Goal: Communication & Community: Answer question/provide support

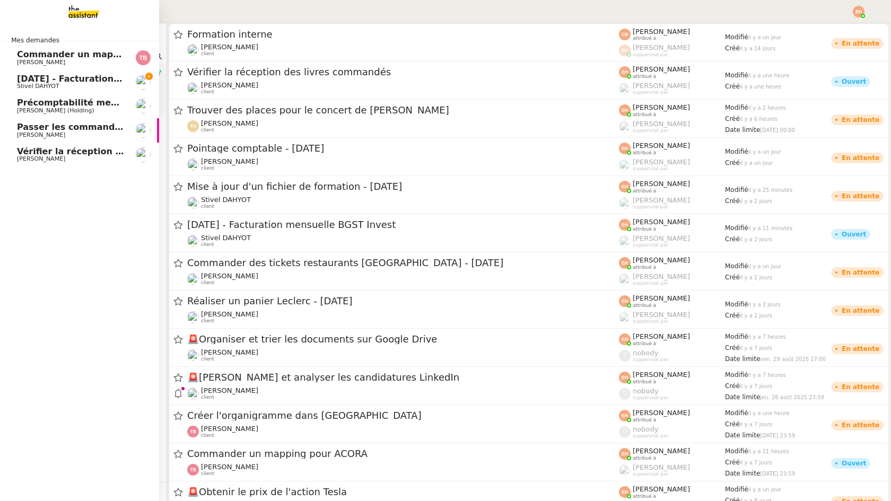
click at [48, 78] on span "[DATE] - Facturation mensuelle BGST Invest" at bounding box center [122, 79] width 210 height 10
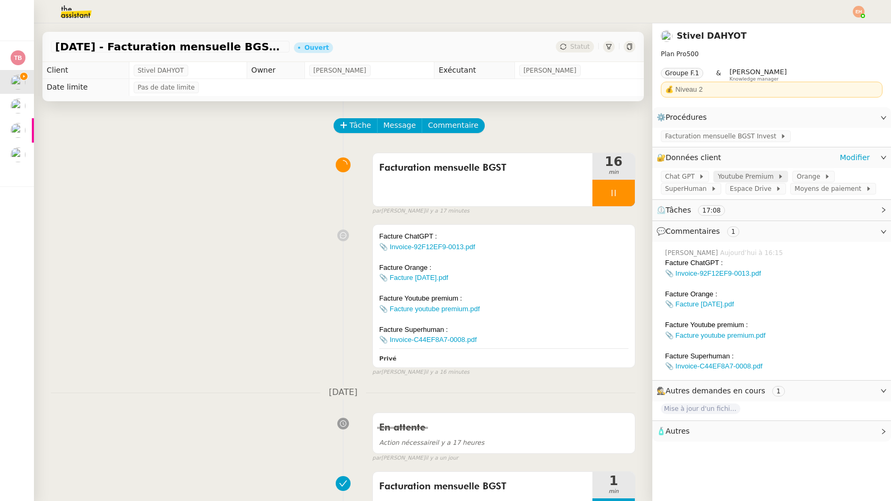
click at [751, 175] on span "Youtube Premium" at bounding box center [748, 176] width 60 height 11
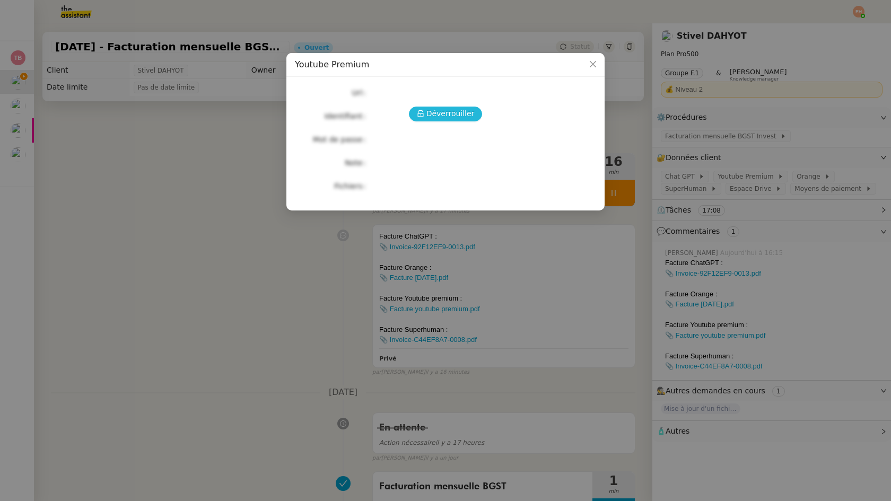
click at [467, 109] on span "Déverrouiller" at bounding box center [450, 114] width 48 height 12
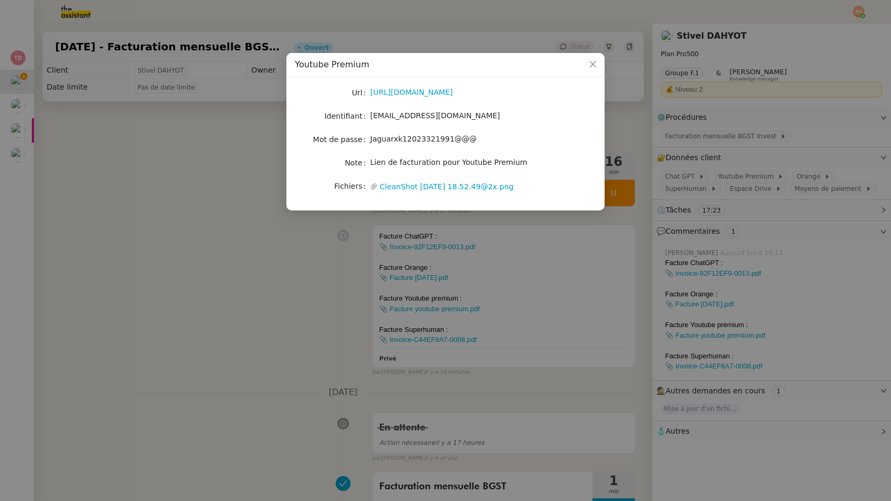
drag, startPoint x: 422, startPoint y: 165, endPoint x: 416, endPoint y: 173, distance: 9.9
click at [422, 165] on span "Lien de facturation pour Youtube Premium" at bounding box center [448, 162] width 157 height 8
click at [412, 185] on link "CleanShot [DATE] 18.52.49@2x.png" at bounding box center [462, 187] width 168 height 12
click at [448, 93] on link "[URL][DOMAIN_NAME]" at bounding box center [411, 92] width 83 height 8
drag, startPoint x: 308, startPoint y: 308, endPoint x: 315, endPoint y: 307, distance: 7.6
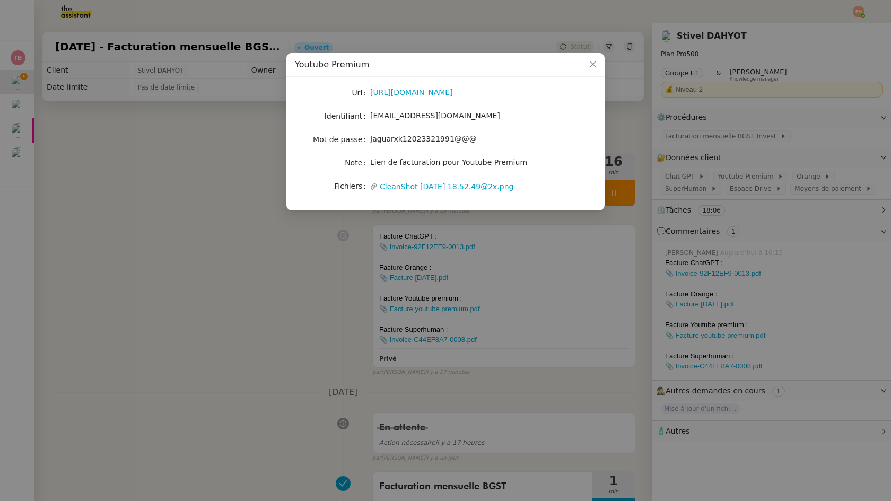
click at [308, 308] on nz-modal-container "Youtube Premium Url [URL][DOMAIN_NAME] Identifiant [EMAIL_ADDRESS][DOMAIN_NAME]…" at bounding box center [445, 250] width 891 height 501
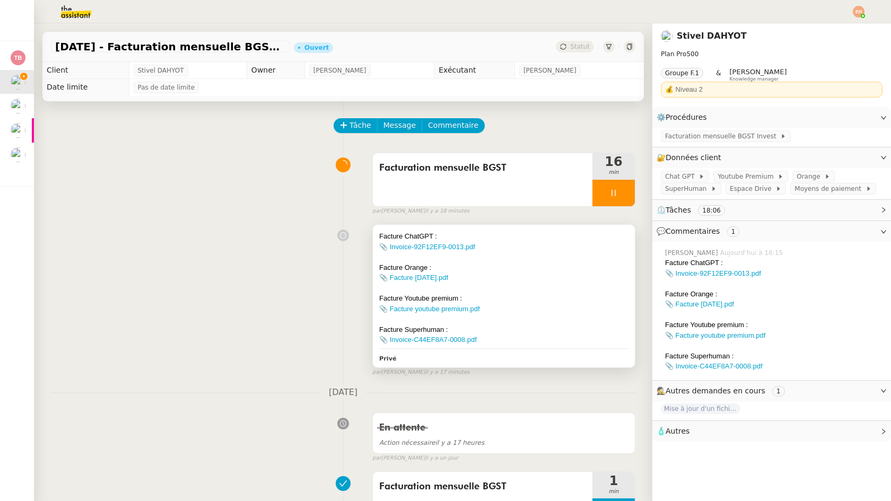
click at [526, 283] on div at bounding box center [503, 288] width 249 height 11
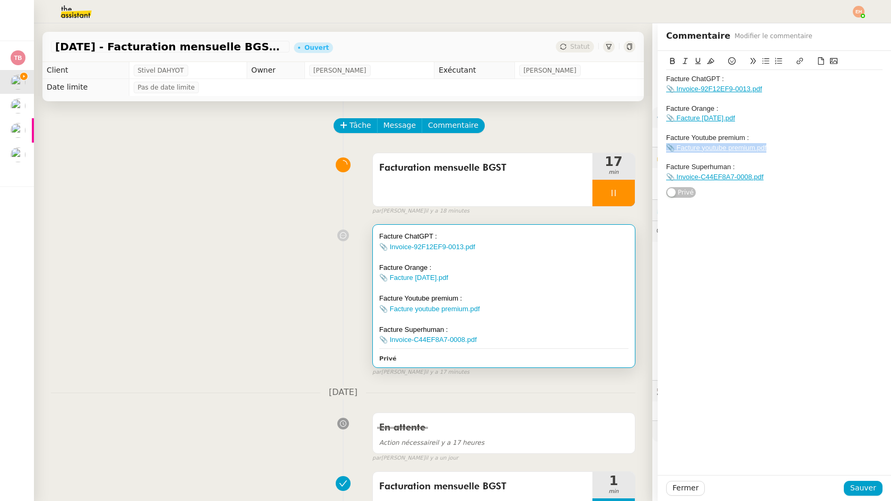
drag, startPoint x: 778, startPoint y: 143, endPoint x: 650, endPoint y: 145, distance: 128.4
click at [650, 145] on app-ticket "[DATE] - Facturation mensuelle BGST Invest Ouvert Statut Client Stivel DAHYOT O…" at bounding box center [462, 262] width 857 height 478
click at [820, 58] on icon at bounding box center [821, 60] width 6 height 7
click at [858, 490] on span "Sauver" at bounding box center [863, 488] width 26 height 12
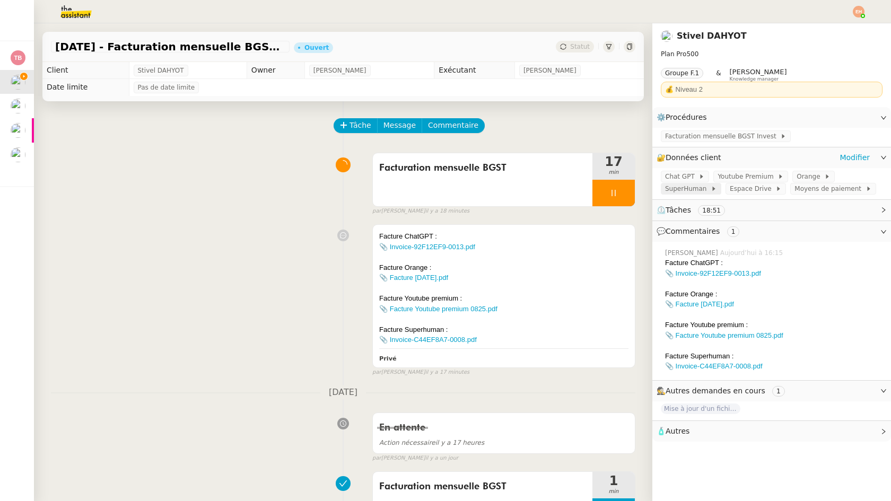
click at [707, 189] on span at bounding box center [709, 188] width 4 height 7
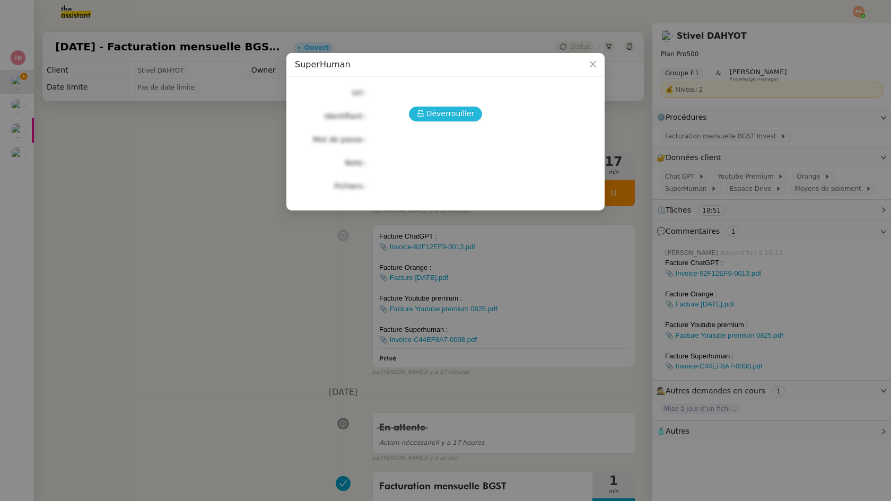
click at [448, 111] on span "Déverrouiller" at bounding box center [450, 114] width 48 height 12
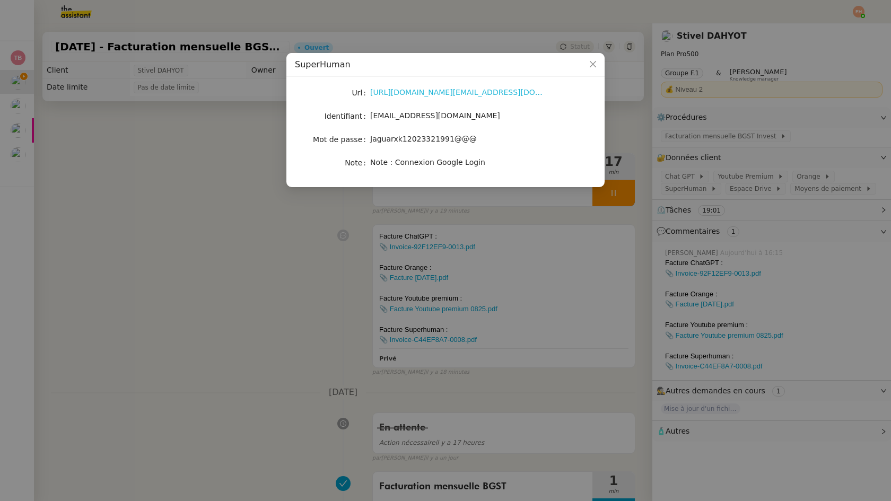
click at [447, 94] on link "[URL][DOMAIN_NAME][EMAIL_ADDRESS][DOMAIN_NAME]" at bounding box center [476, 92] width 212 height 8
click at [230, 168] on nz-modal-container "SuperHuman Url [URL][DOMAIN_NAME][EMAIL_ADDRESS][DOMAIN_NAME] Identifiant [EMAI…" at bounding box center [445, 250] width 891 height 501
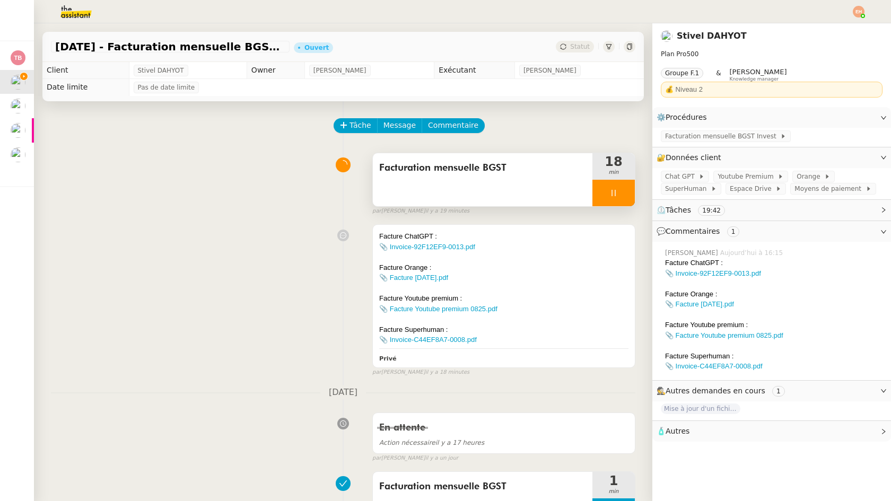
click at [606, 187] on div at bounding box center [613, 193] width 42 height 27
click at [824, 173] on icon at bounding box center [827, 176] width 6 height 6
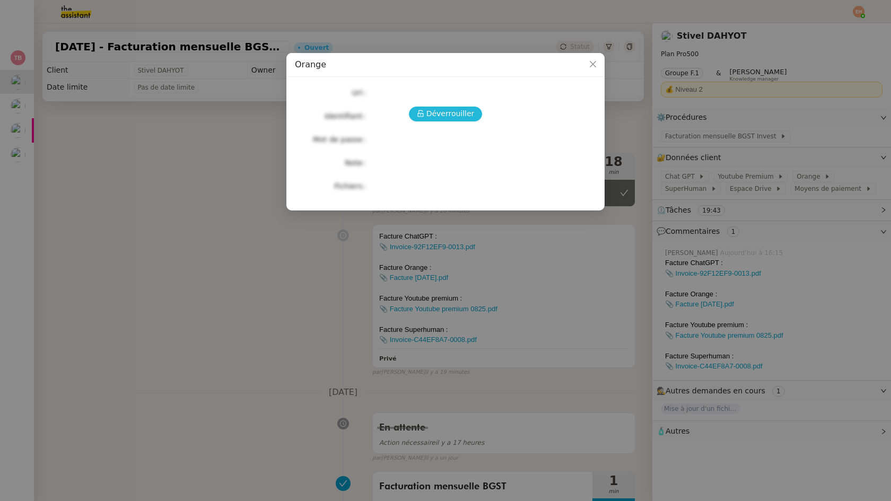
click at [435, 108] on span "Déverrouiller" at bounding box center [450, 114] width 48 height 12
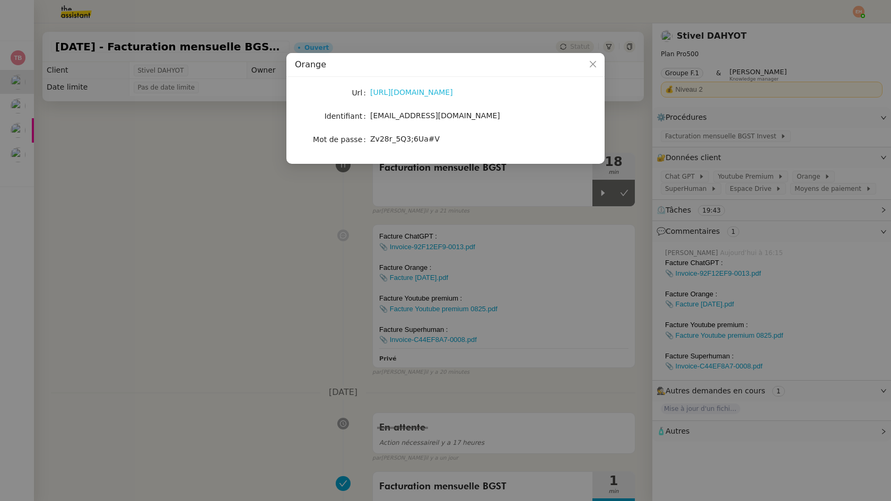
click at [439, 95] on link "[URL][DOMAIN_NAME]" at bounding box center [411, 92] width 83 height 8
drag, startPoint x: 455, startPoint y: 115, endPoint x: 375, endPoint y: 115, distance: 79.6
click at [375, 115] on div "[EMAIL_ADDRESS][DOMAIN_NAME]" at bounding box center [458, 116] width 176 height 12
click at [375, 115] on span "[EMAIL_ADDRESS][DOMAIN_NAME]" at bounding box center [435, 115] width 130 height 8
drag, startPoint x: 373, startPoint y: 115, endPoint x: 536, endPoint y: 88, distance: 164.6
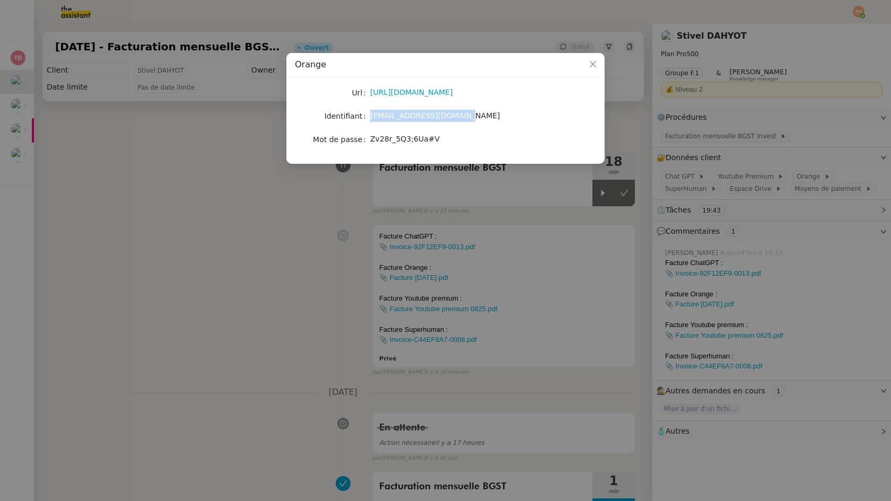
click at [481, 114] on div "[EMAIL_ADDRESS][DOMAIN_NAME]" at bounding box center [458, 116] width 176 height 12
copy span "[EMAIL_ADDRESS][DOMAIN_NAME]"
click at [409, 210] on nz-modal-container "Orange Url [URL][DOMAIN_NAME] Identifiant [EMAIL_ADDRESS][DOMAIN_NAME] Mot de p…" at bounding box center [445, 250] width 891 height 501
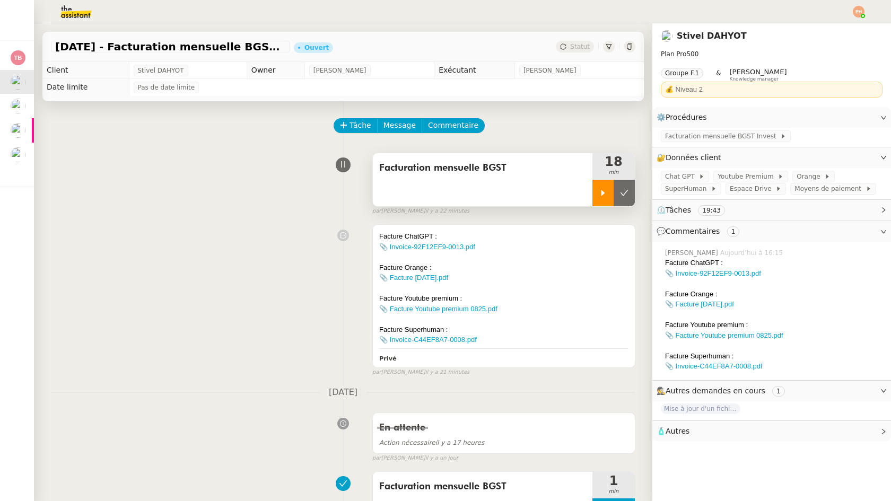
click at [599, 187] on div at bounding box center [602, 193] width 21 height 27
click at [599, 264] on div "Facture Orange :" at bounding box center [503, 268] width 249 height 11
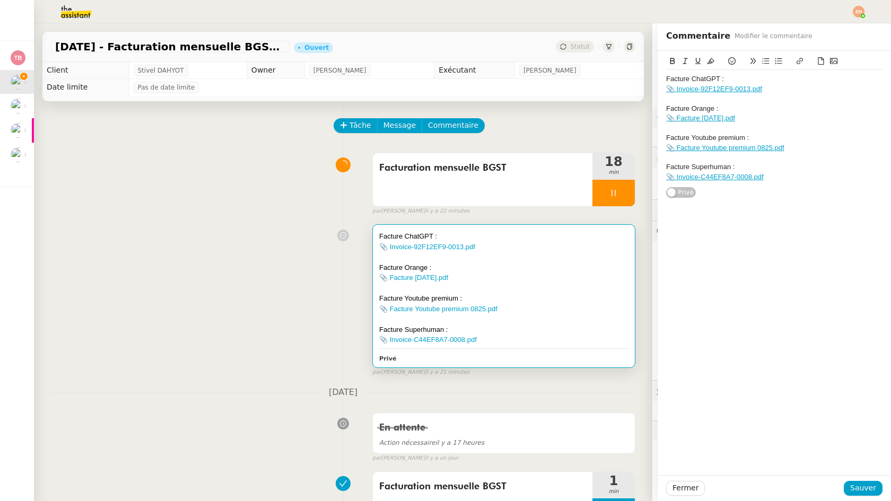
drag, startPoint x: 762, startPoint y: 118, endPoint x: 651, endPoint y: 118, distance: 110.3
click at [651, 118] on app-ticket "[DATE] - Facturation mensuelle BGST Invest Ouvert Statut Client Stivel DAHYOT O…" at bounding box center [462, 262] width 857 height 478
click at [817, 61] on button at bounding box center [821, 61] width 13 height 12
click at [869, 486] on span "Sauver" at bounding box center [863, 488] width 26 height 12
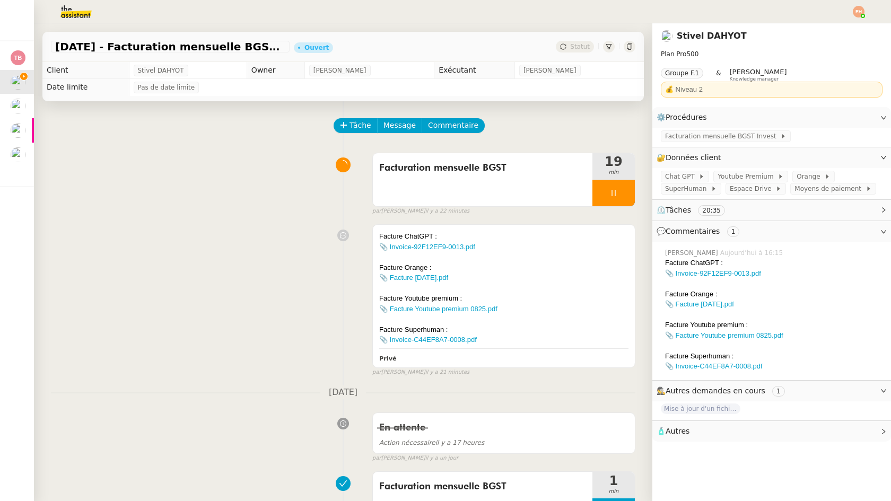
click at [795, 250] on div "[PERSON_NAME] [DATE] à 16:15" at bounding box center [773, 253] width 217 height 10
click at [494, 257] on div at bounding box center [503, 257] width 249 height 11
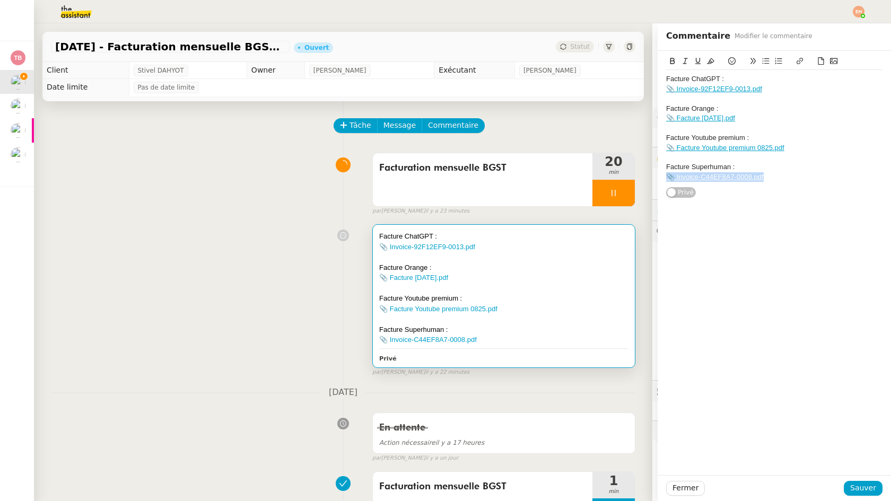
drag, startPoint x: 785, startPoint y: 176, endPoint x: 659, endPoint y: 174, distance: 125.7
click at [659, 174] on div "Facture ChatGPT : 📎 Invoice-92F12EF9-0013.pdf Facture Orange : 📎 Facture [DATE]…" at bounding box center [774, 125] width 233 height 148
click at [816, 64] on button at bounding box center [821, 61] width 13 height 12
click at [872, 486] on span "Sauver" at bounding box center [863, 488] width 26 height 12
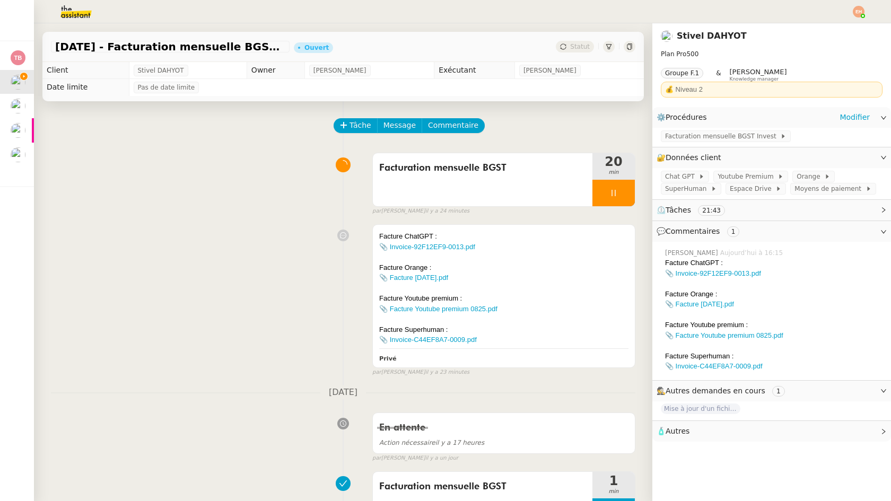
click at [731, 129] on div "Facturation mensuelle BGST Invest" at bounding box center [771, 137] width 239 height 19
click at [726, 135] on span "Facturation mensuelle BGST Invest" at bounding box center [722, 136] width 115 height 11
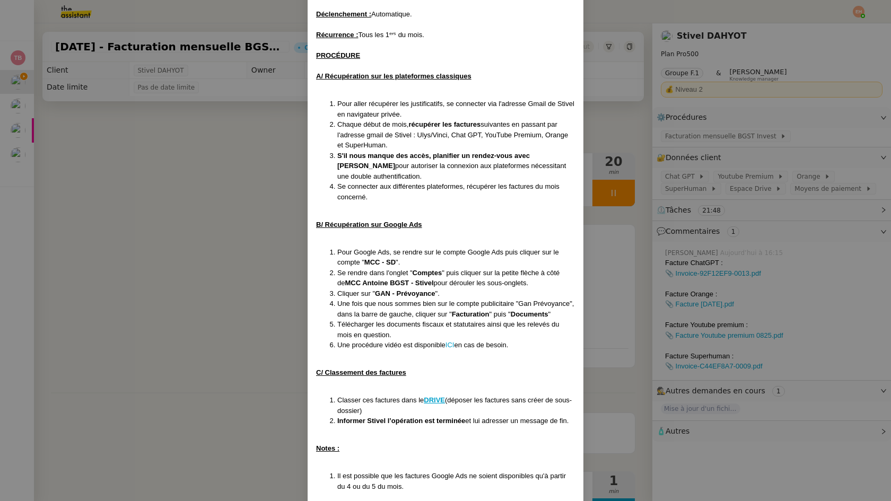
scroll to position [114, 0]
click at [432, 397] on u "DRIVE" at bounding box center [434, 401] width 21 height 8
click at [225, 276] on nz-modal-container "Créé le [DATE] MAJ le [DATE] Contexte : [PERSON_NAME] souhaite que nous récupér…" at bounding box center [445, 250] width 891 height 501
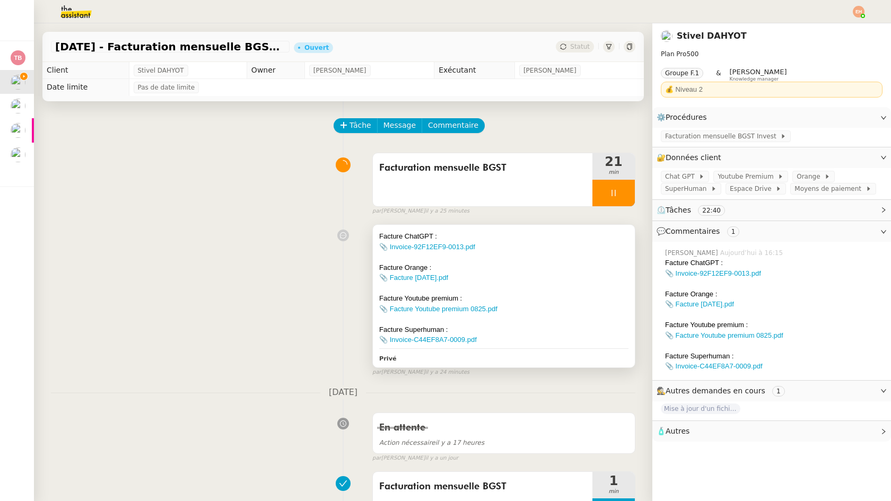
scroll to position [109, 0]
click at [603, 193] on div at bounding box center [613, 193] width 42 height 27
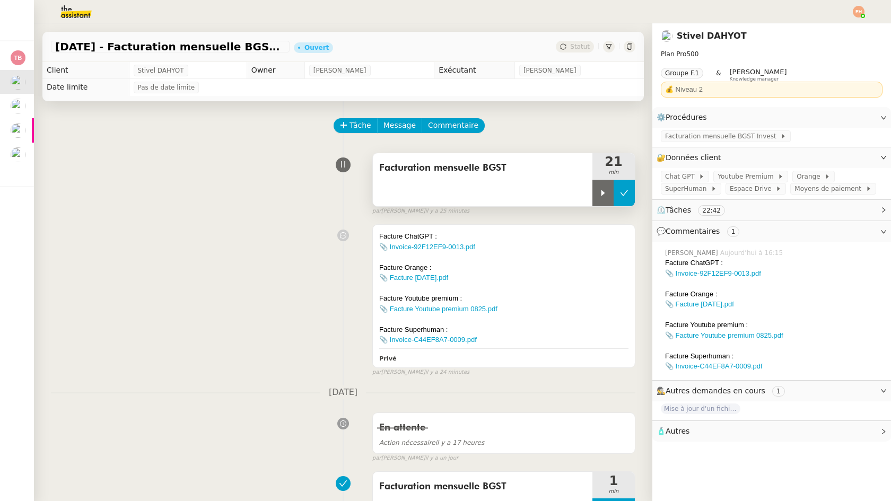
click at [617, 198] on button at bounding box center [624, 193] width 21 height 27
click at [609, 187] on button at bounding box center [613, 193] width 42 height 27
drag, startPoint x: 607, startPoint y: 199, endPoint x: 467, endPoint y: 168, distance: 144.1
click at [607, 199] on div at bounding box center [602, 193] width 21 height 27
click at [364, 125] on span "Tâche" at bounding box center [361, 125] width 22 height 12
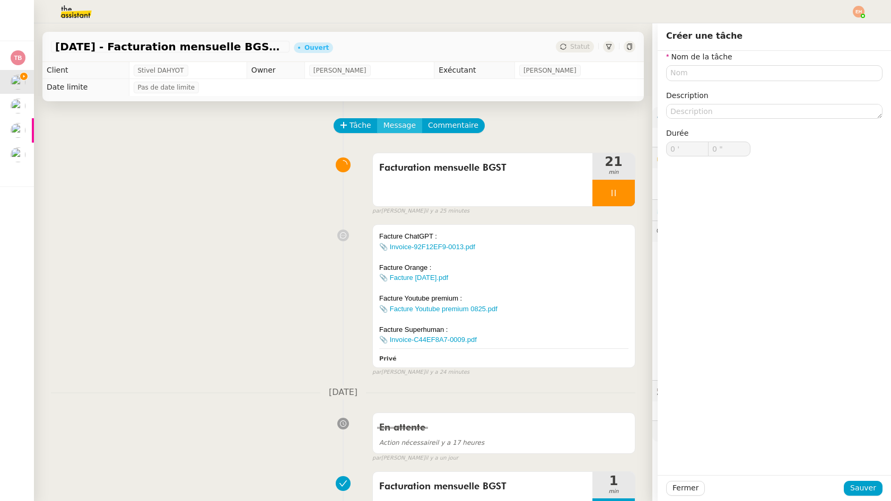
click at [401, 129] on span "Message" at bounding box center [400, 125] width 32 height 12
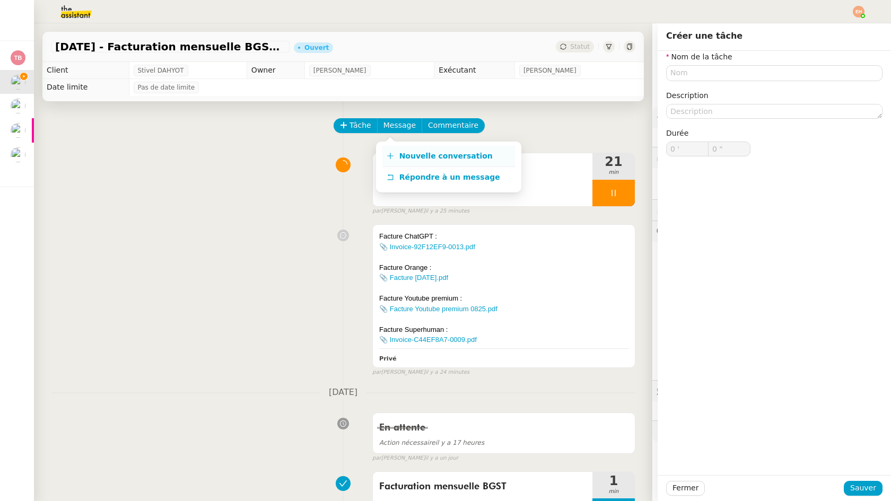
click at [450, 158] on span "Nouvelle conversation" at bounding box center [445, 156] width 93 height 8
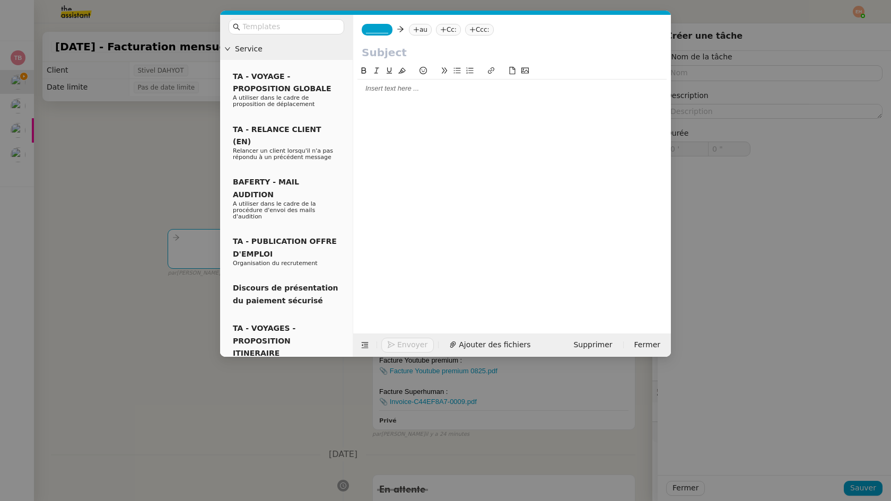
click at [419, 103] on div at bounding box center [512, 191] width 309 height 252
click at [417, 86] on div at bounding box center [512, 89] width 309 height 10
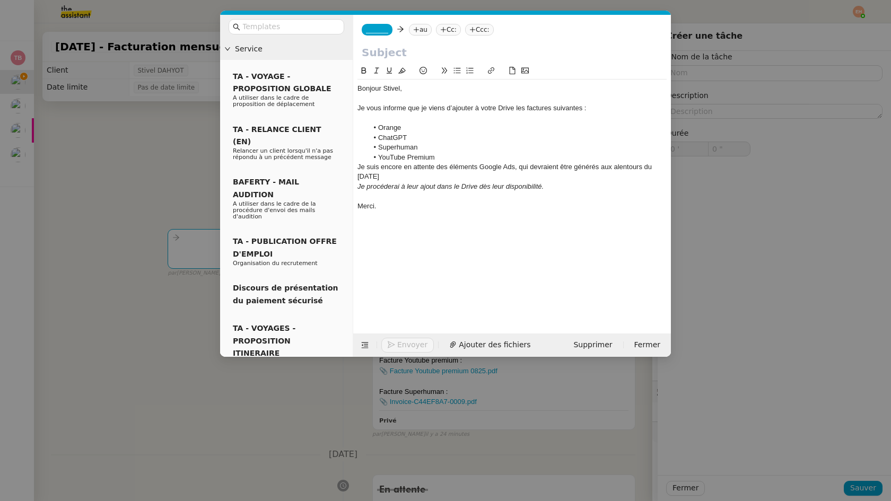
scroll to position [11, 0]
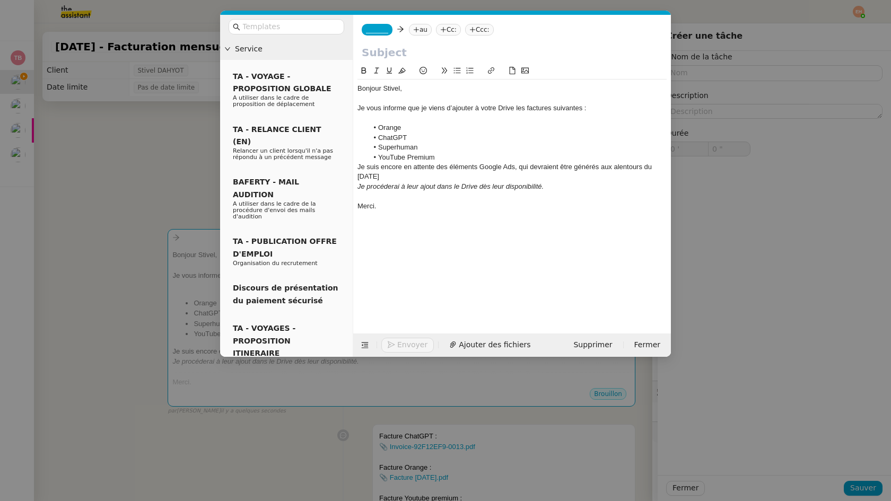
click at [482, 52] on input "text" at bounding box center [512, 53] width 301 height 16
paste input "Ajout des factures au Drive – En attente de Google Ads"
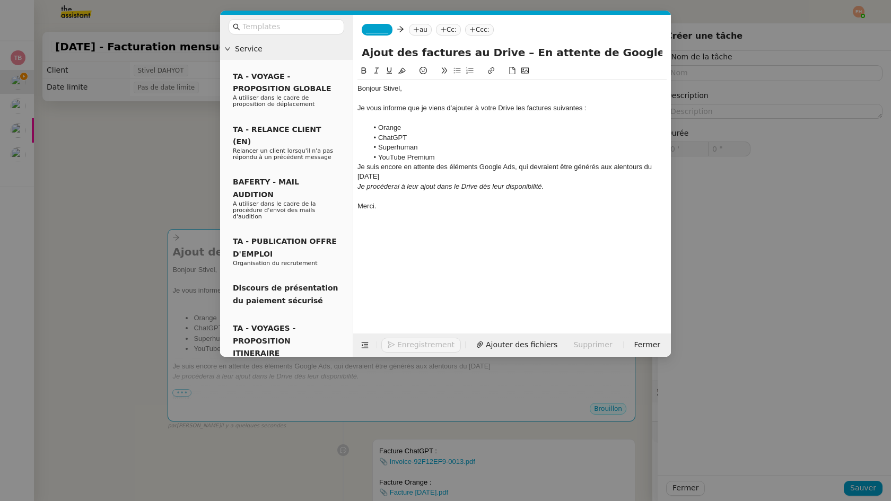
type input "Ajout des factures au Drive – En attente de Google Ads"
click at [394, 128] on li "Orange" at bounding box center [517, 128] width 299 height 10
click at [452, 159] on li "YouTube Premium" at bounding box center [517, 158] width 299 height 10
click at [364, 174] on div "Je suis encore en attente des éléments Google Ads, qui devraient être générés a…" at bounding box center [512, 172] width 309 height 20
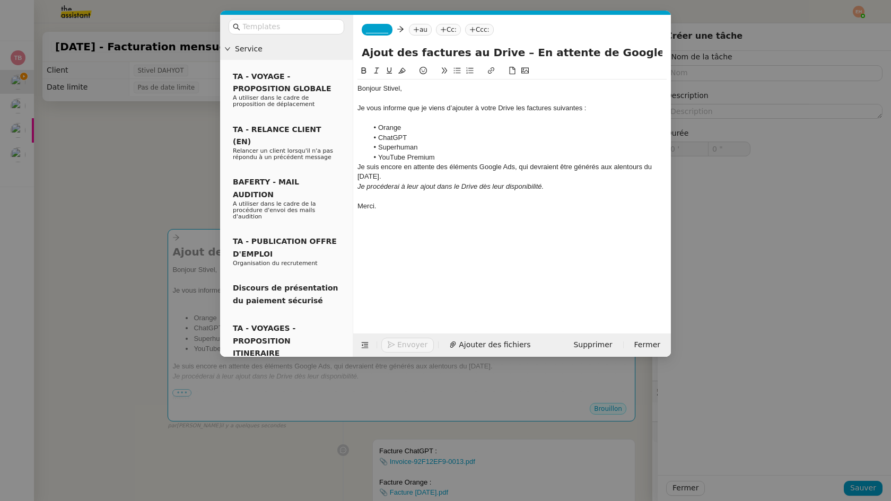
click at [429, 179] on div "Je suis encore en attente des éléments Google Ads, qui devraient être générés a…" at bounding box center [512, 172] width 309 height 20
click at [384, 30] on span "_______" at bounding box center [377, 29] width 22 height 7
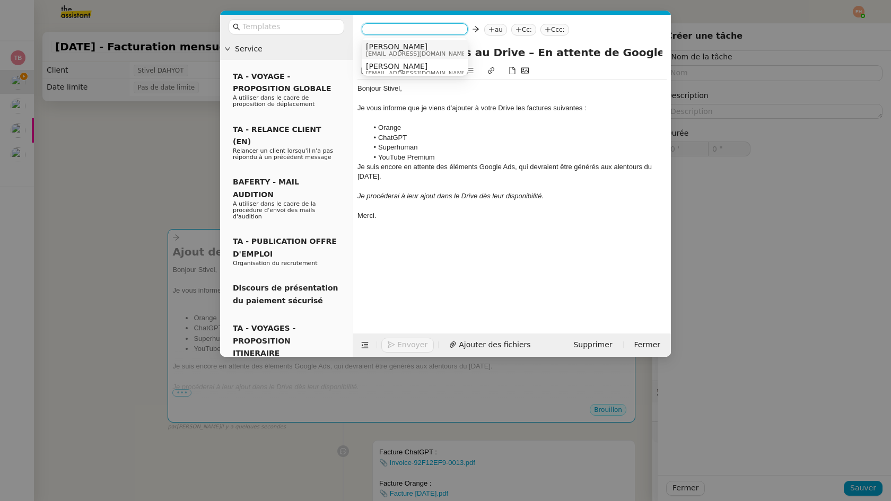
click at [399, 51] on span "[EMAIL_ADDRESS][DOMAIN_NAME]" at bounding box center [417, 54] width 102 height 6
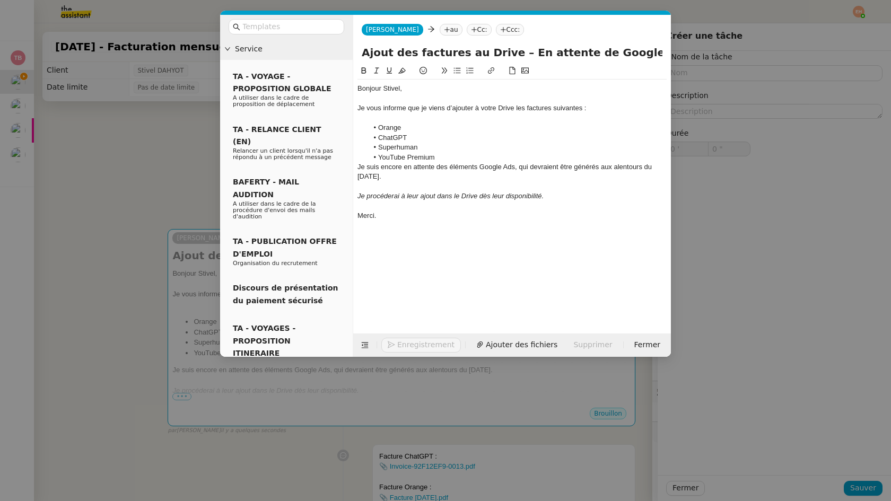
click at [447, 31] on icon at bounding box center [447, 29] width 1 height 5
type input "styvel"
click at [423, 42] on nz-option-item "Stivel DAHYOT [EMAIL_ADDRESS][DOMAIN_NAME]" at bounding box center [452, 50] width 106 height 20
click at [404, 341] on span "Envoyer" at bounding box center [412, 345] width 30 height 12
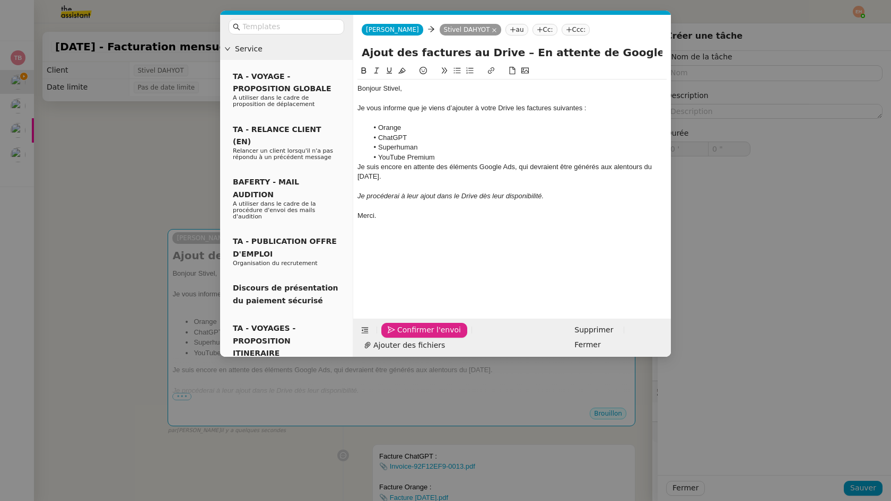
click at [404, 336] on span "Confirmer l'envoi" at bounding box center [429, 330] width 64 height 12
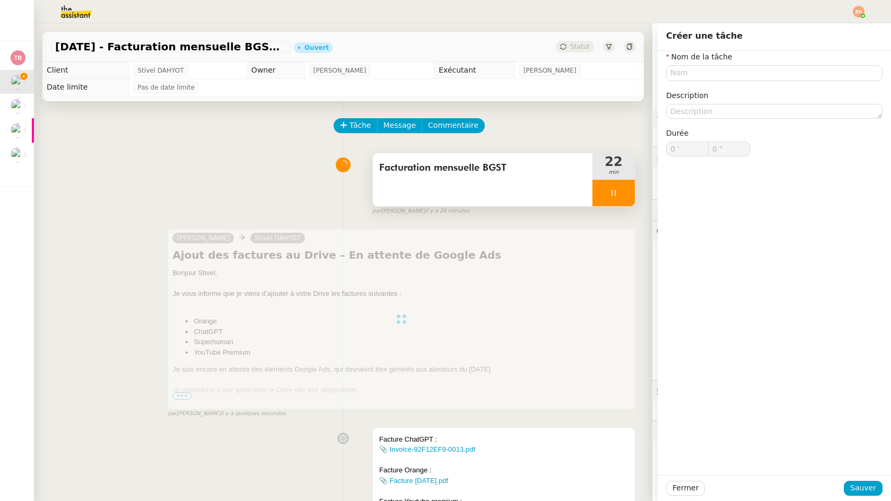
click at [615, 195] on icon at bounding box center [614, 193] width 4 height 6
click at [622, 199] on button at bounding box center [624, 193] width 21 height 27
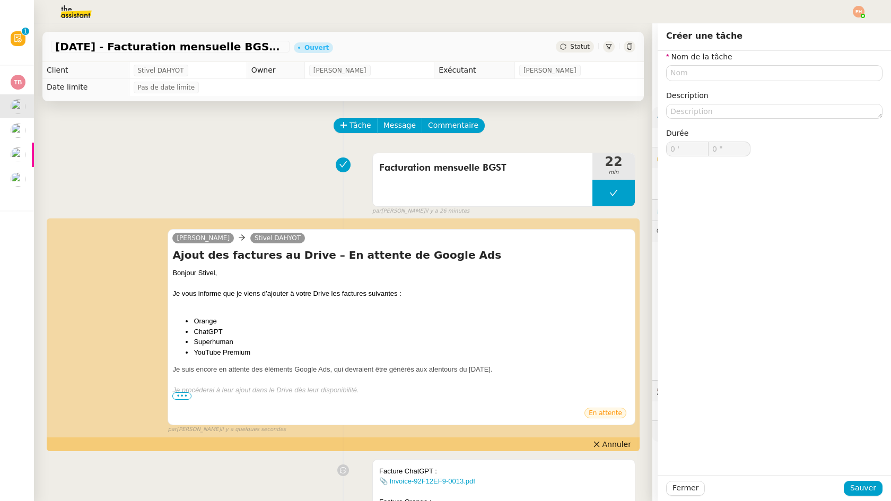
drag, startPoint x: 682, startPoint y: 484, endPoint x: 690, endPoint y: 480, distance: 8.6
click at [682, 484] on span "Fermer" at bounding box center [686, 488] width 26 height 12
